Goal: Information Seeking & Learning: Check status

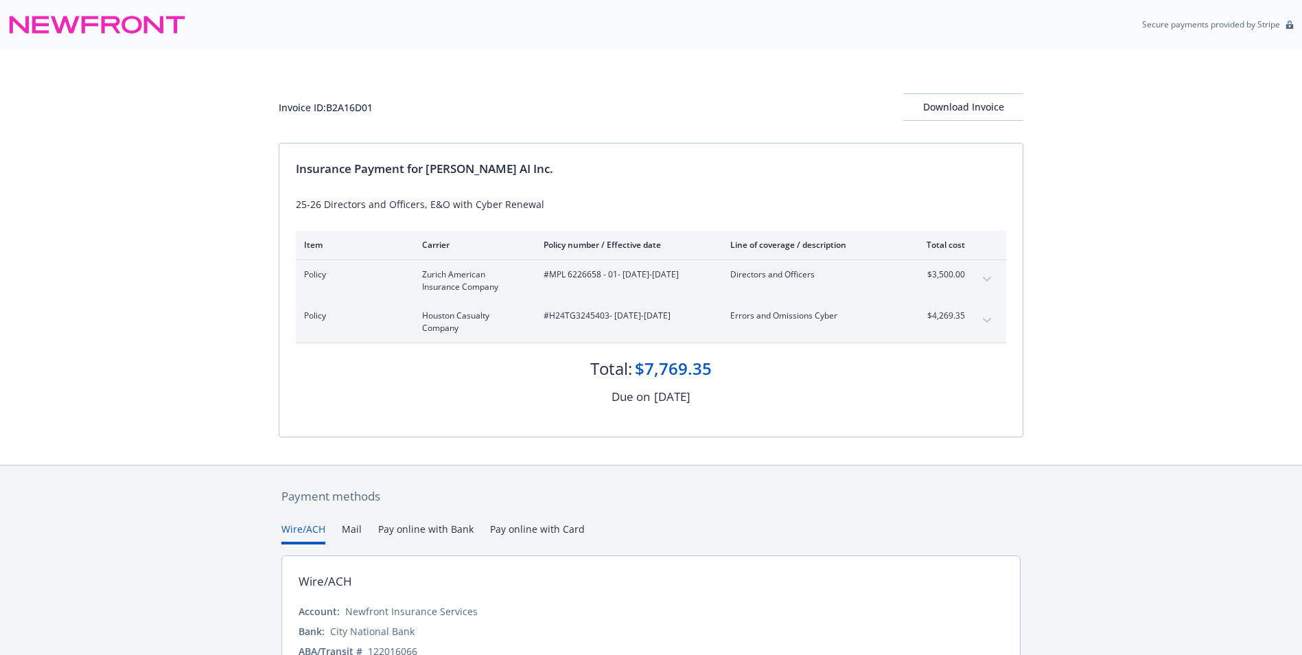
scroll to position [92, 0]
